Goal: Check status

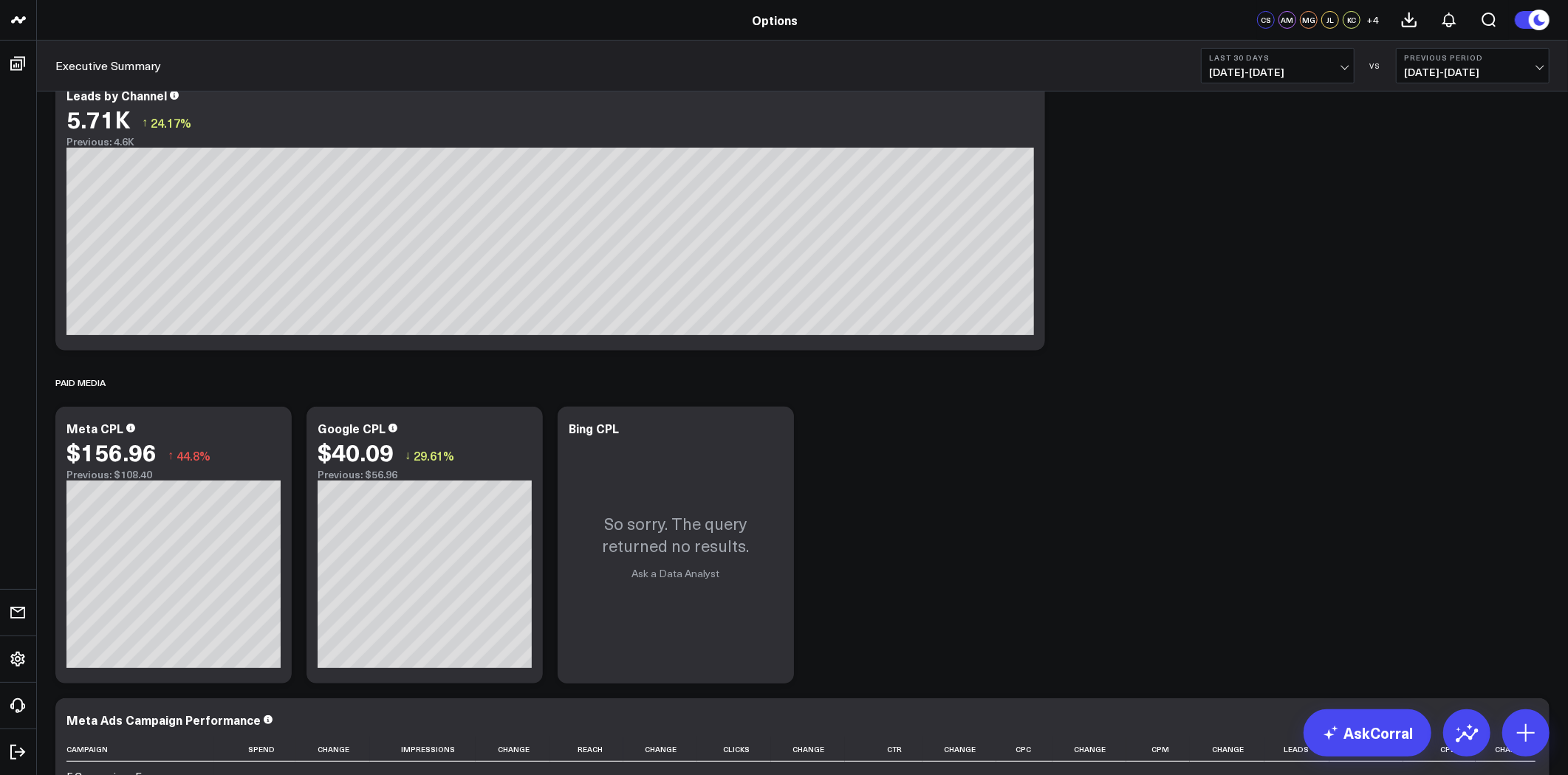
scroll to position [82, 0]
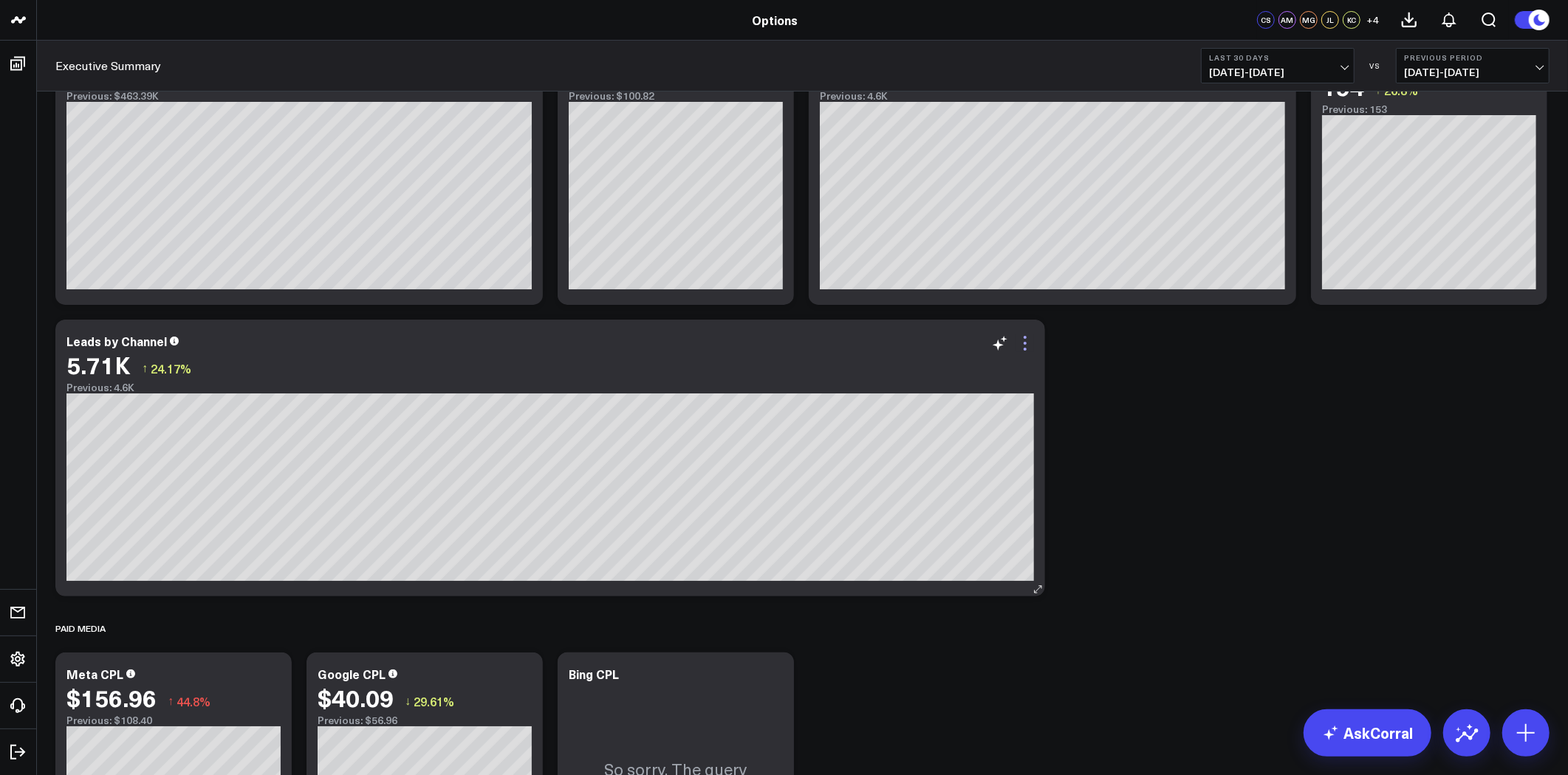
click at [1025, 343] on icon at bounding box center [1025, 343] width 3 height 3
click at [1027, 336] on icon at bounding box center [1025, 343] width 17 height 17
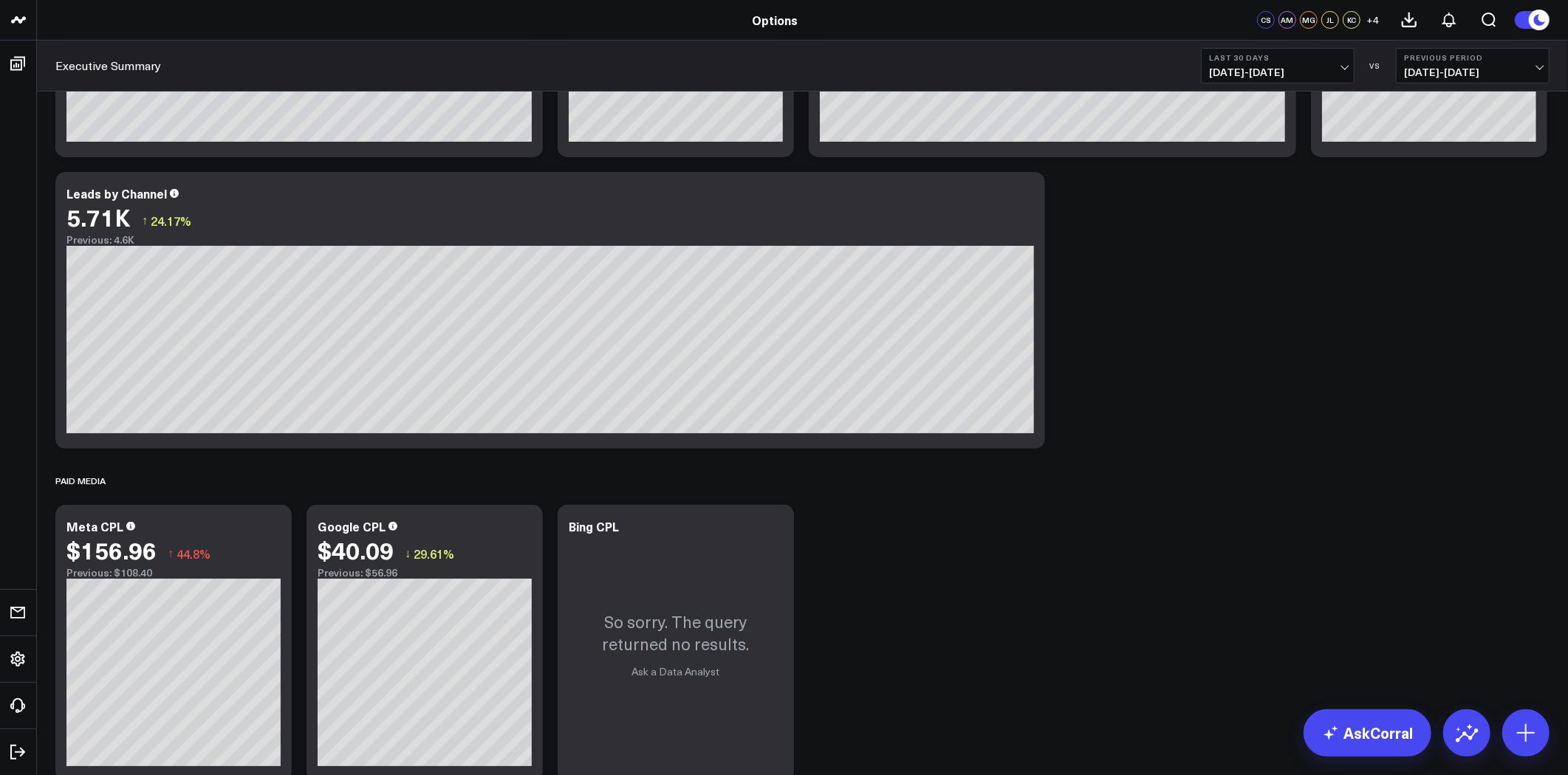
scroll to position [0, 0]
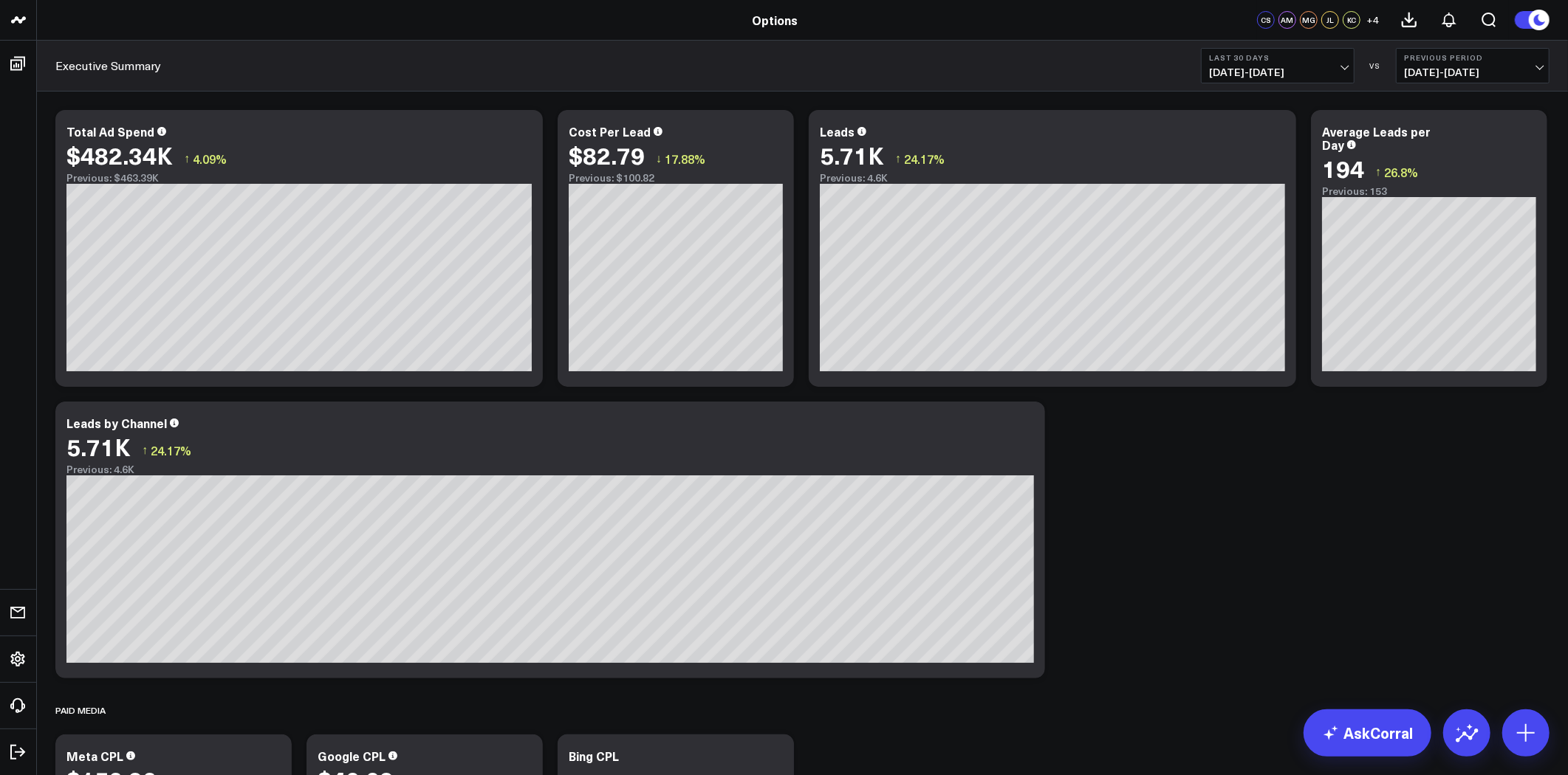
click at [1337, 56] on b "Last 30 Days" at bounding box center [1278, 58] width 138 height 9
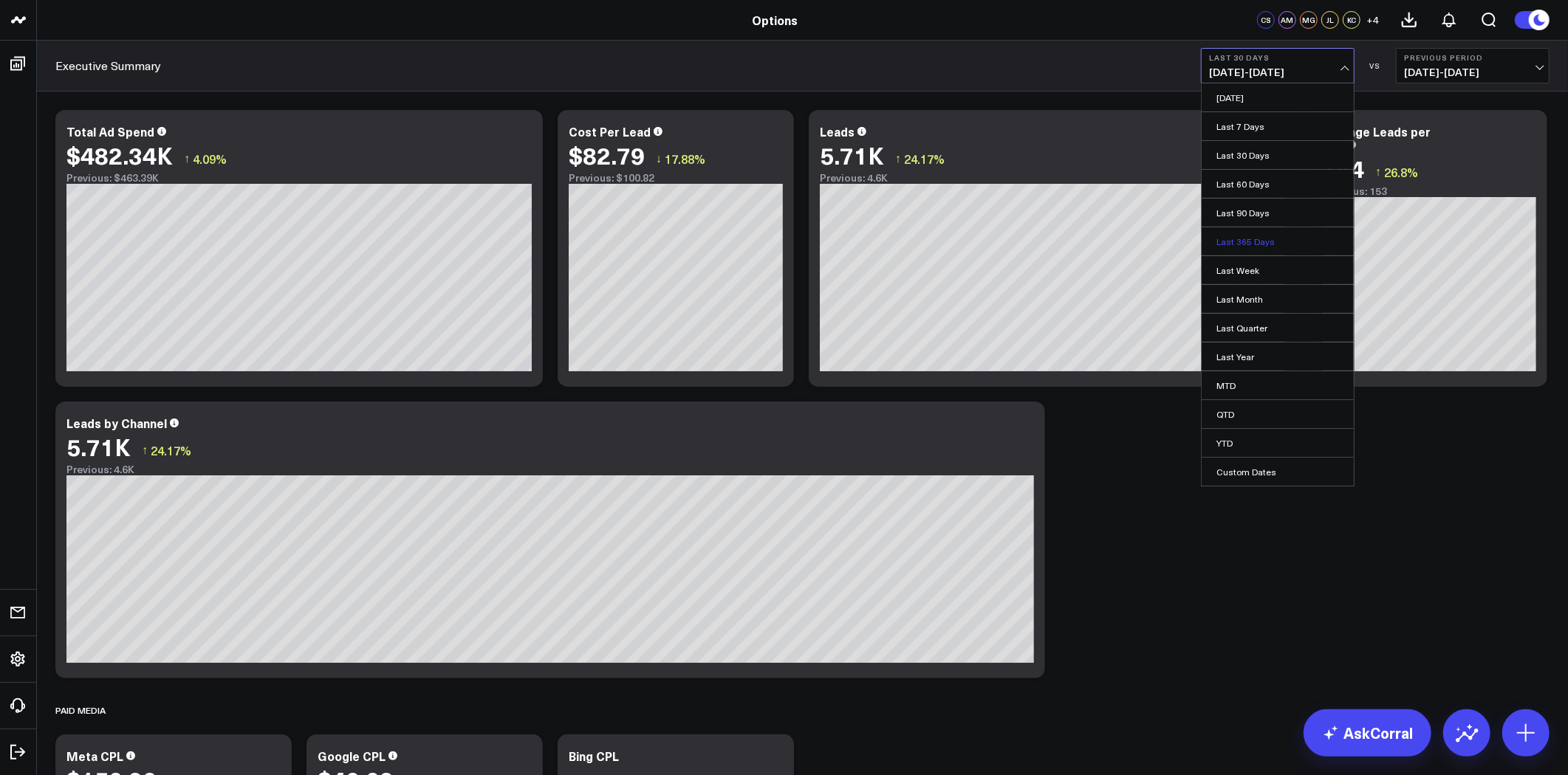
click at [1260, 238] on link "Last 365 Days" at bounding box center [1278, 241] width 152 height 28
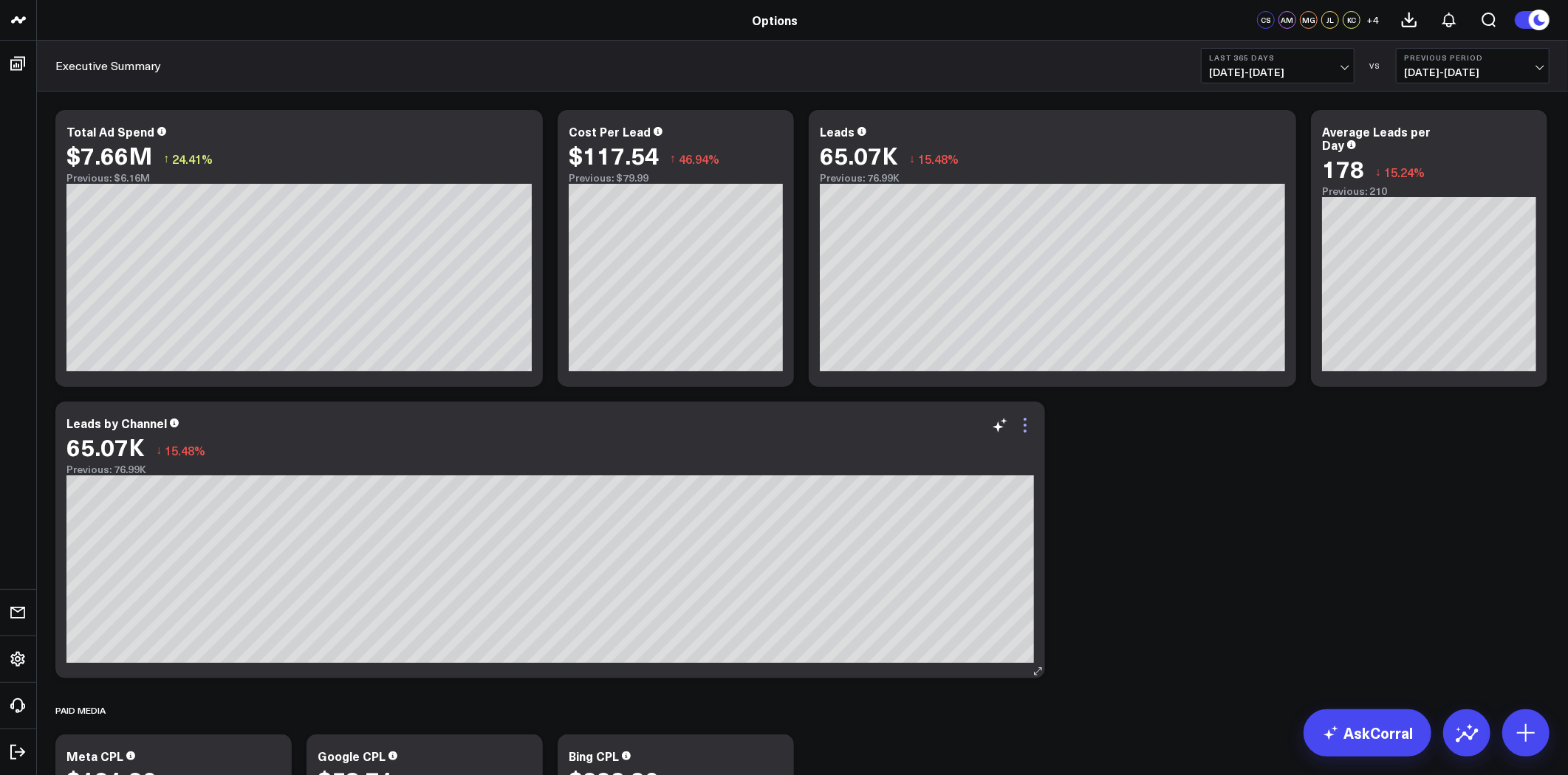
click at [1029, 424] on icon at bounding box center [1025, 425] width 17 height 17
click at [1023, 423] on icon at bounding box center [1025, 425] width 17 height 17
